Goal: Information Seeking & Learning: Learn about a topic

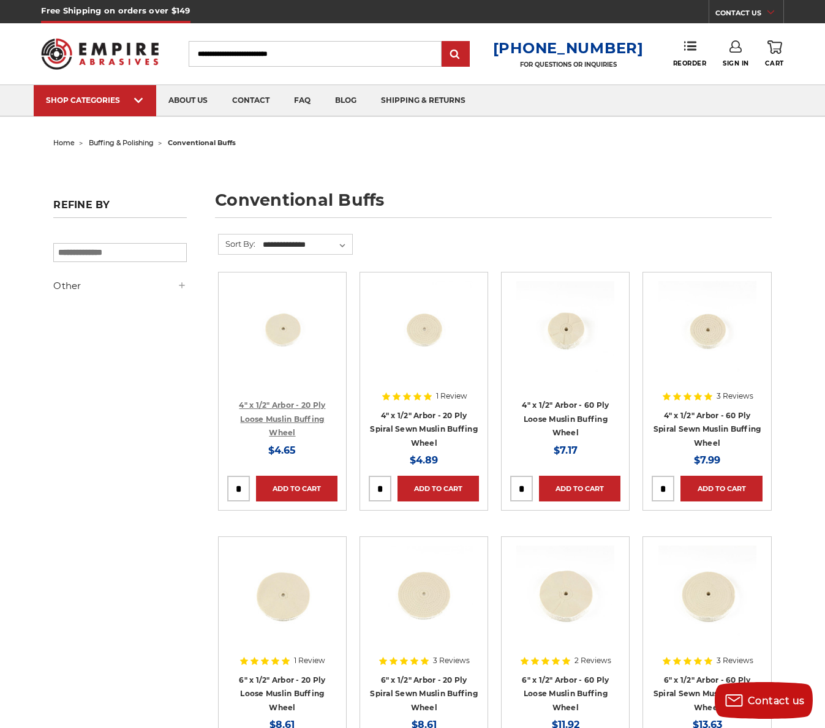
click at [295, 417] on link "4" x 1/2" Arbor - 20 Ply Loose Muslin Buffing Wheel" at bounding box center [282, 418] width 86 height 37
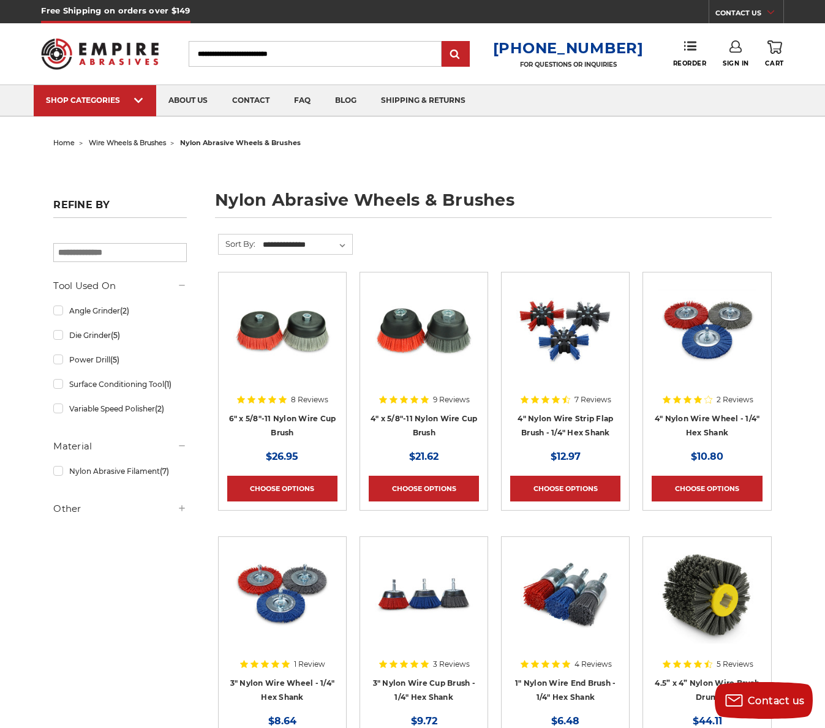
click at [427, 333] on img at bounding box center [424, 330] width 98 height 98
